Goal: Task Accomplishment & Management: Manage account settings

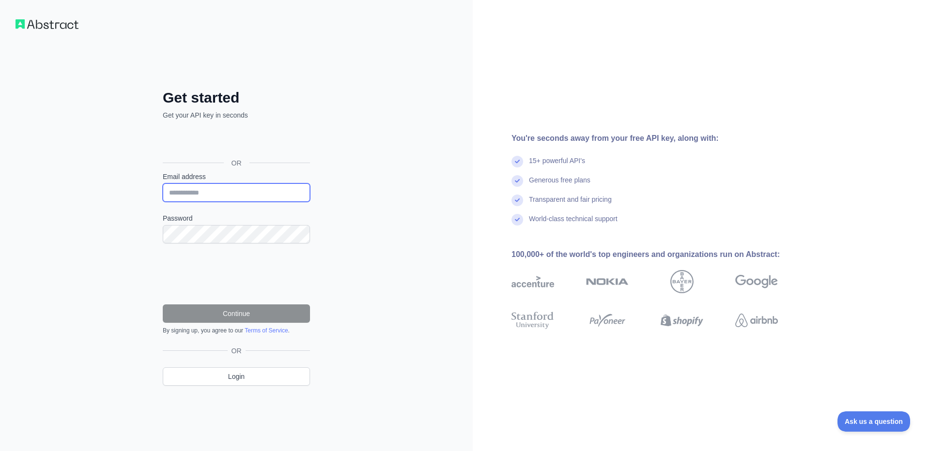
click at [254, 188] on input "Email address" at bounding box center [236, 193] width 147 height 18
click at [215, 195] on input "**********" at bounding box center [236, 193] width 147 height 18
type input "**********"
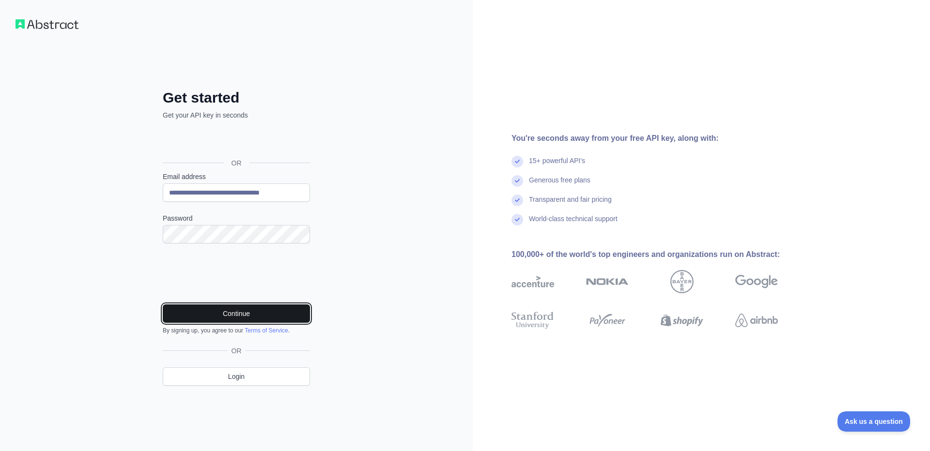
click at [226, 321] on button "Continue" at bounding box center [236, 314] width 147 height 18
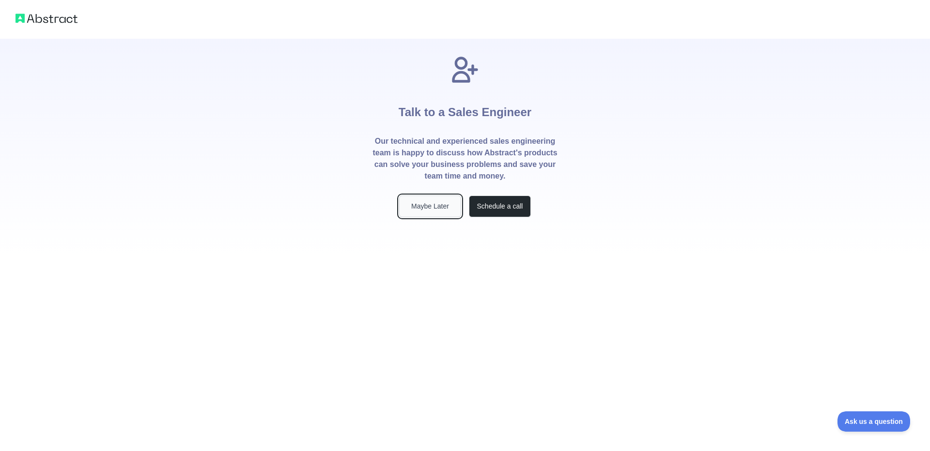
click at [439, 200] on button "Maybe Later" at bounding box center [430, 207] width 62 height 22
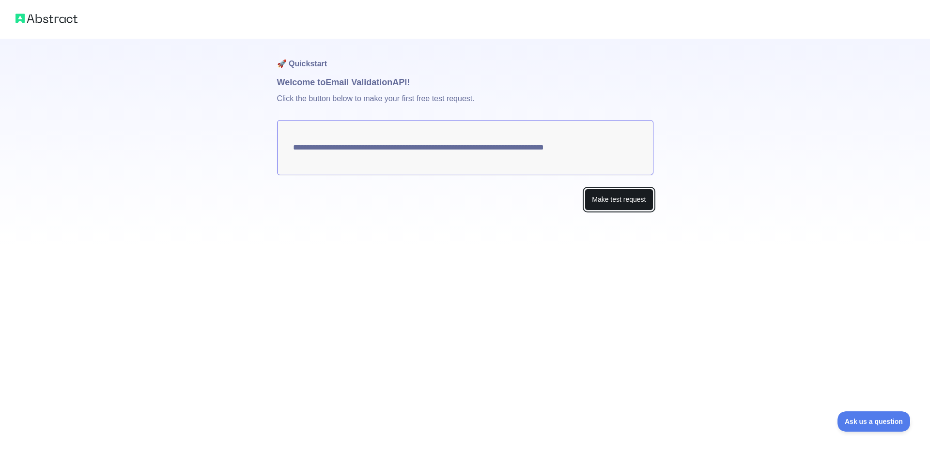
click at [633, 199] on button "Make test request" at bounding box center [618, 200] width 68 height 22
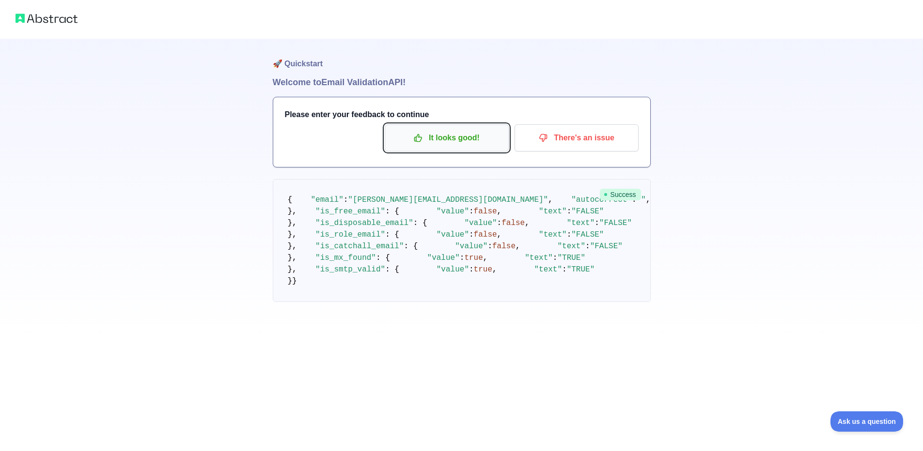
click at [445, 138] on p "It looks good!" at bounding box center [446, 138] width 109 height 16
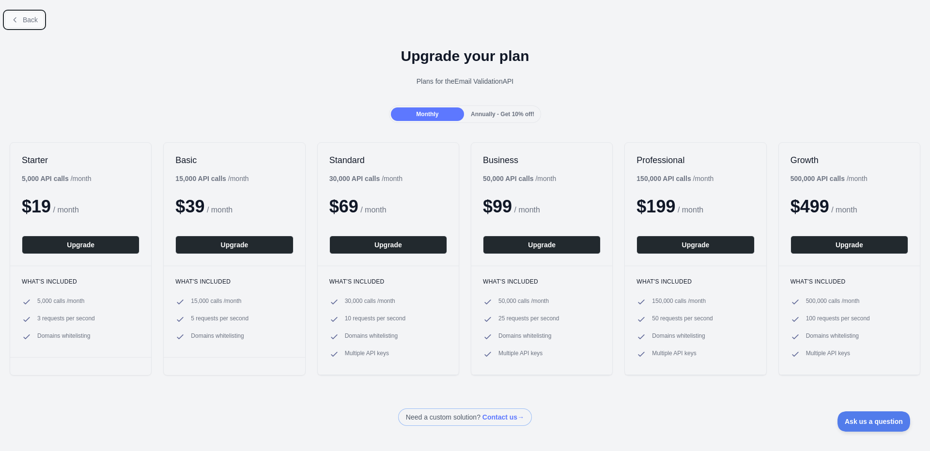
click at [31, 12] on button "Back" at bounding box center [24, 20] width 39 height 16
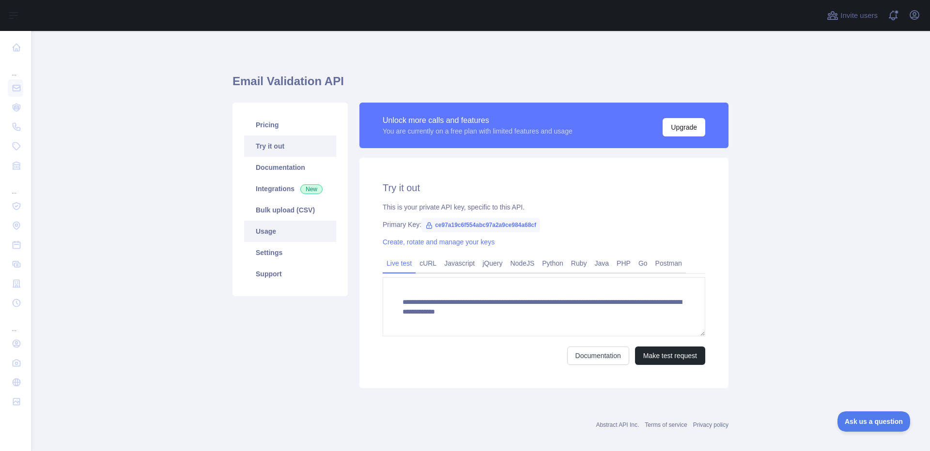
click at [284, 242] on link "Usage" at bounding box center [290, 231] width 92 height 21
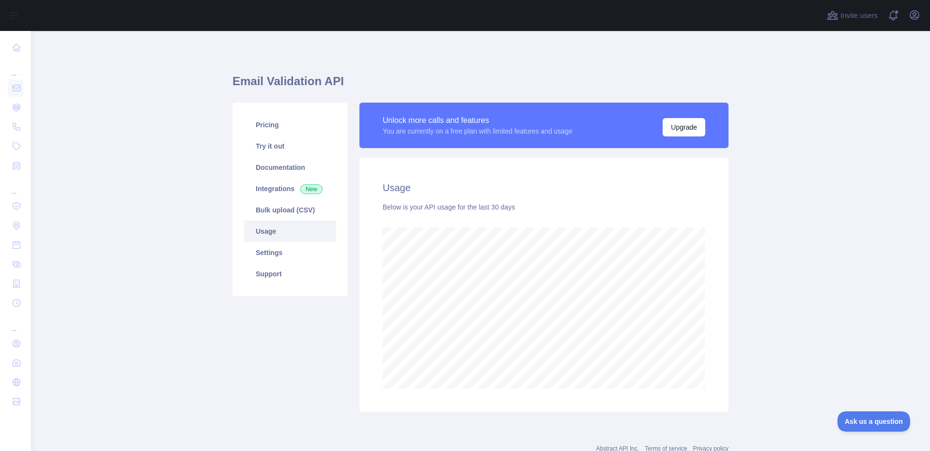
scroll to position [420, 892]
click at [204, 175] on main "Email Validation API Pricing Try it out Documentation Integrations New Bulk upl…" at bounding box center [480, 241] width 899 height 420
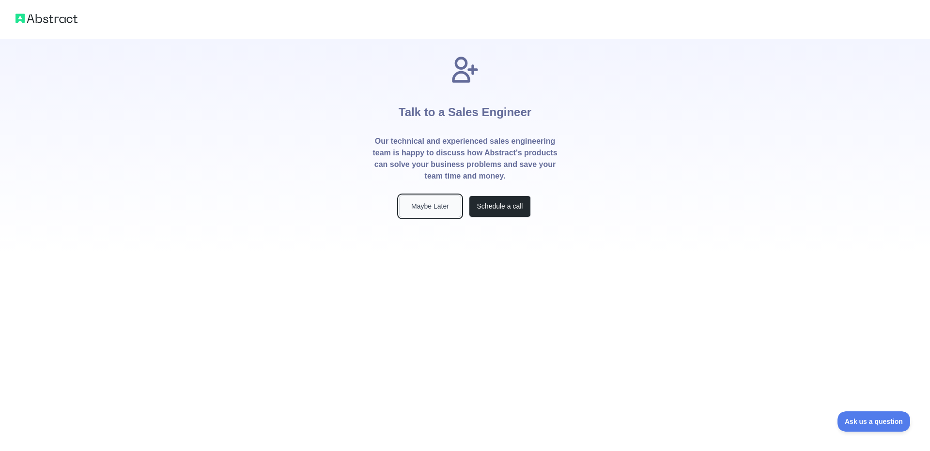
click at [432, 209] on button "Maybe Later" at bounding box center [430, 207] width 62 height 22
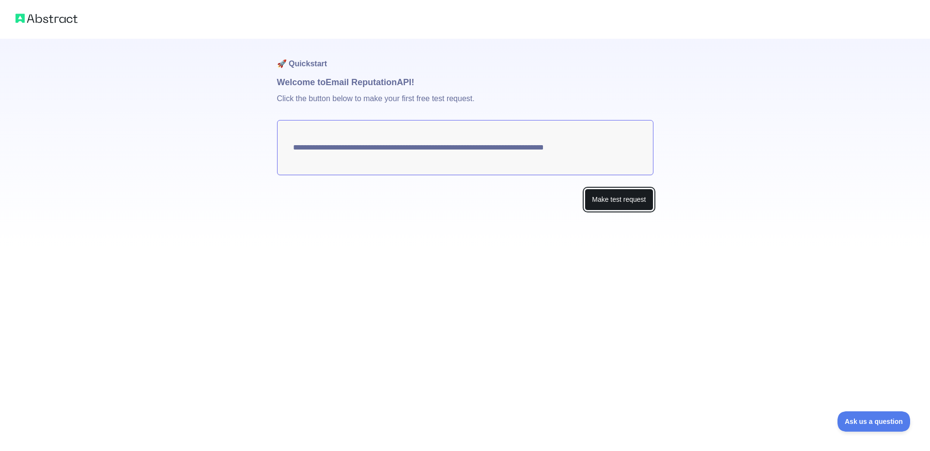
click at [638, 196] on button "Make test request" at bounding box center [618, 200] width 68 height 22
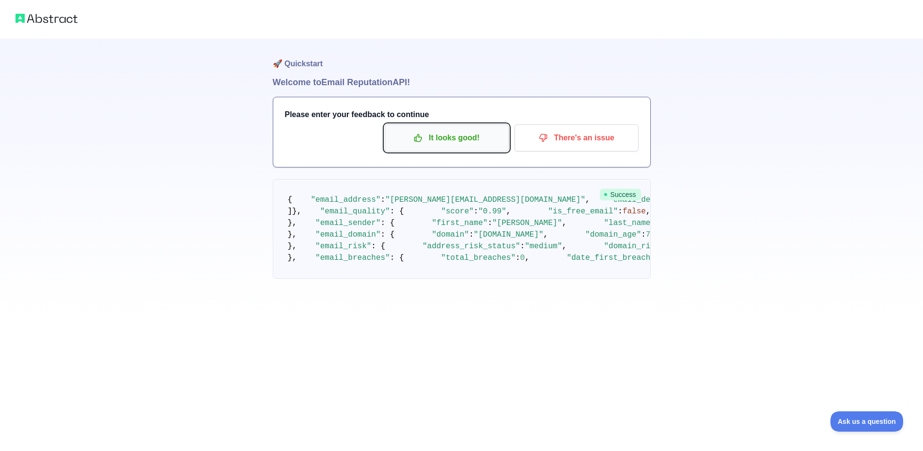
click at [458, 141] on p "It looks good!" at bounding box center [446, 138] width 109 height 16
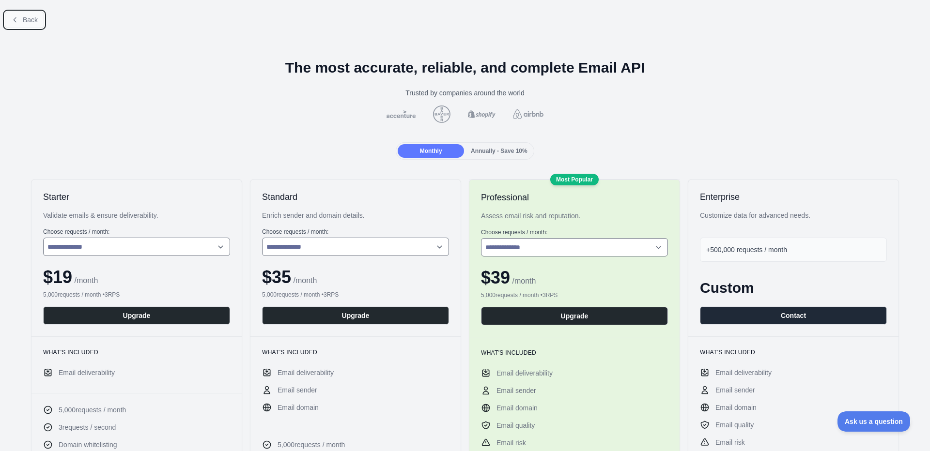
click at [16, 18] on icon at bounding box center [15, 19] width 2 height 4
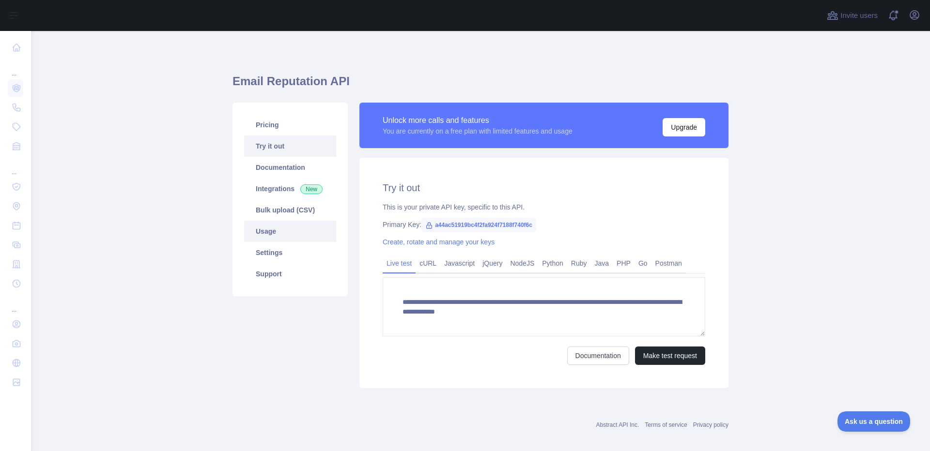
click at [289, 237] on link "Usage" at bounding box center [290, 231] width 92 height 21
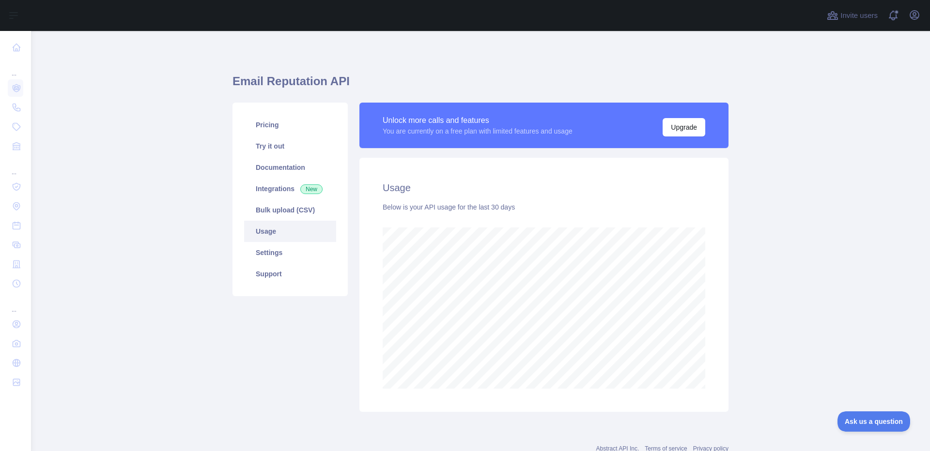
scroll to position [420, 892]
click at [283, 249] on link "Settings" at bounding box center [290, 252] width 92 height 21
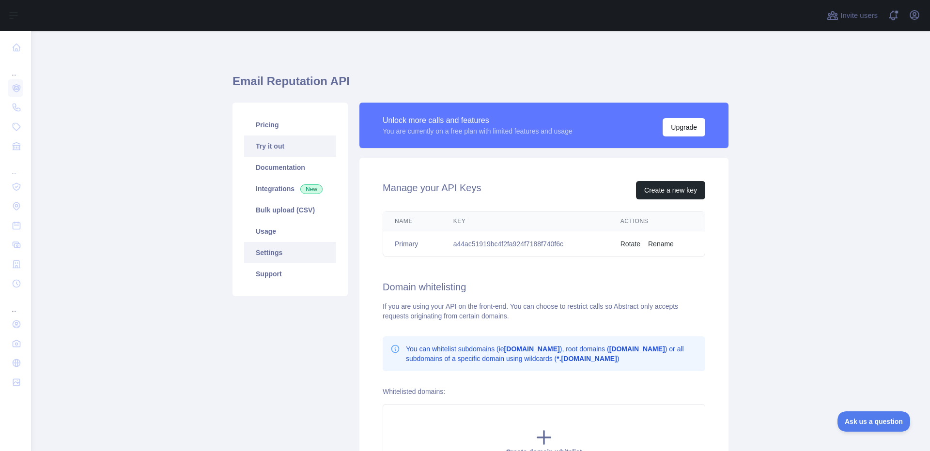
click at [298, 153] on link "Try it out" at bounding box center [290, 146] width 92 height 21
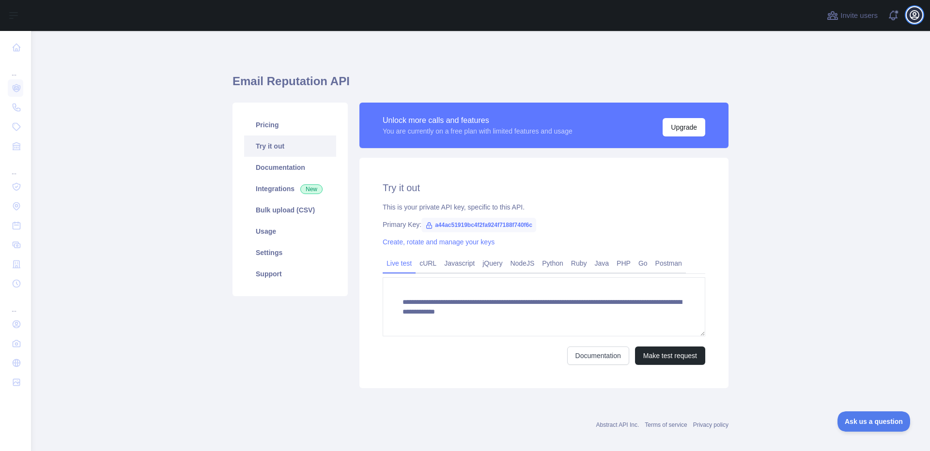
click at [908, 16] on button "Open user menu" at bounding box center [914, 14] width 15 height 15
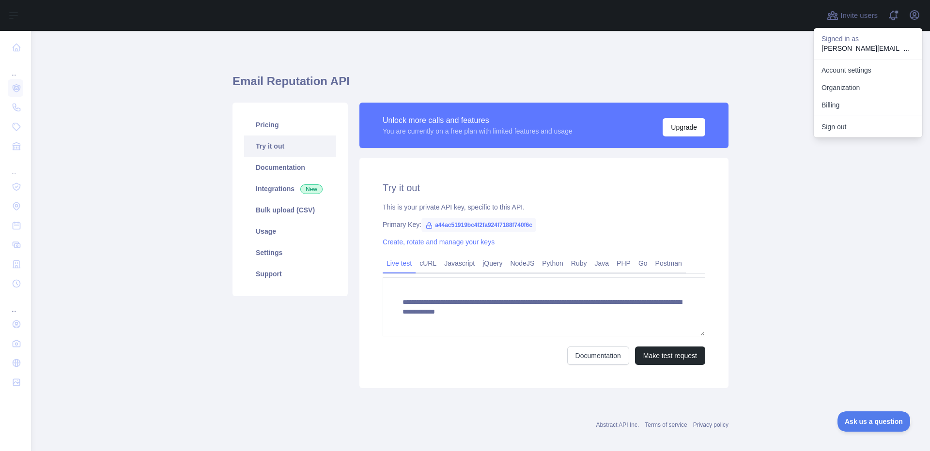
click at [739, 74] on main "**********" at bounding box center [480, 241] width 899 height 420
